Goal: Check status: Check status

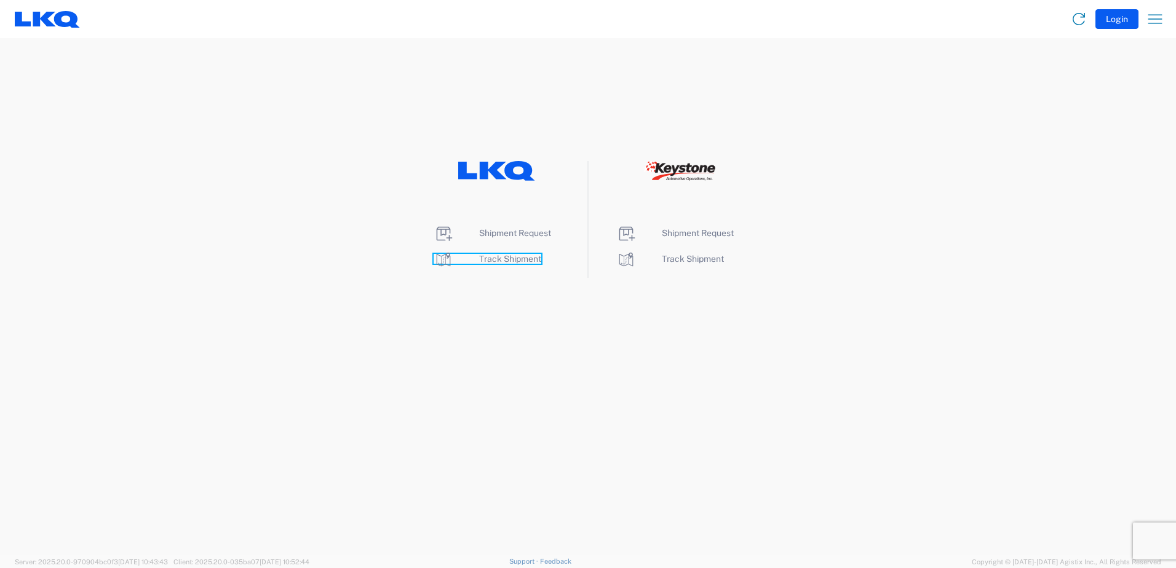
click at [443, 257] on icon at bounding box center [443, 260] width 20 height 20
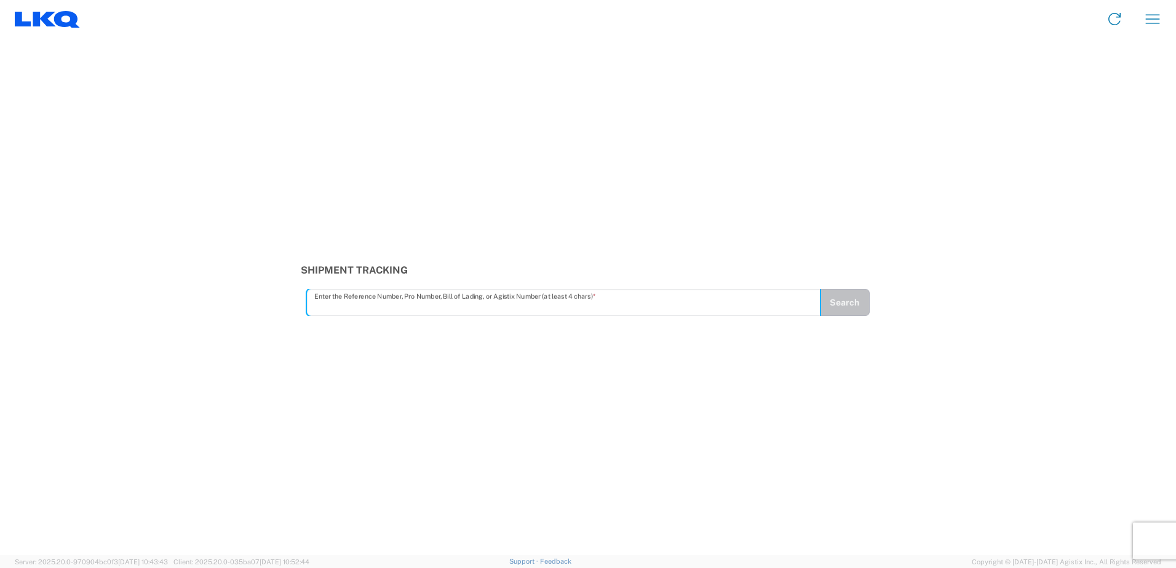
click at [330, 305] on input "text" at bounding box center [563, 303] width 499 height 22
type input "56661598"
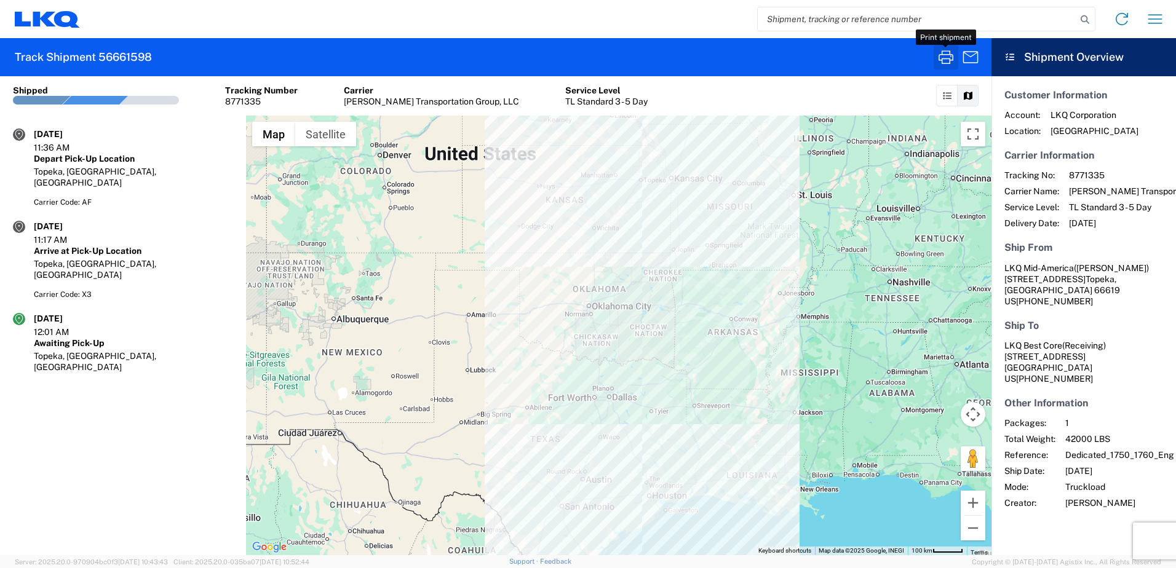
click at [951, 55] on icon "button" at bounding box center [946, 57] width 20 height 20
